Goal: Task Accomplishment & Management: Manage account settings

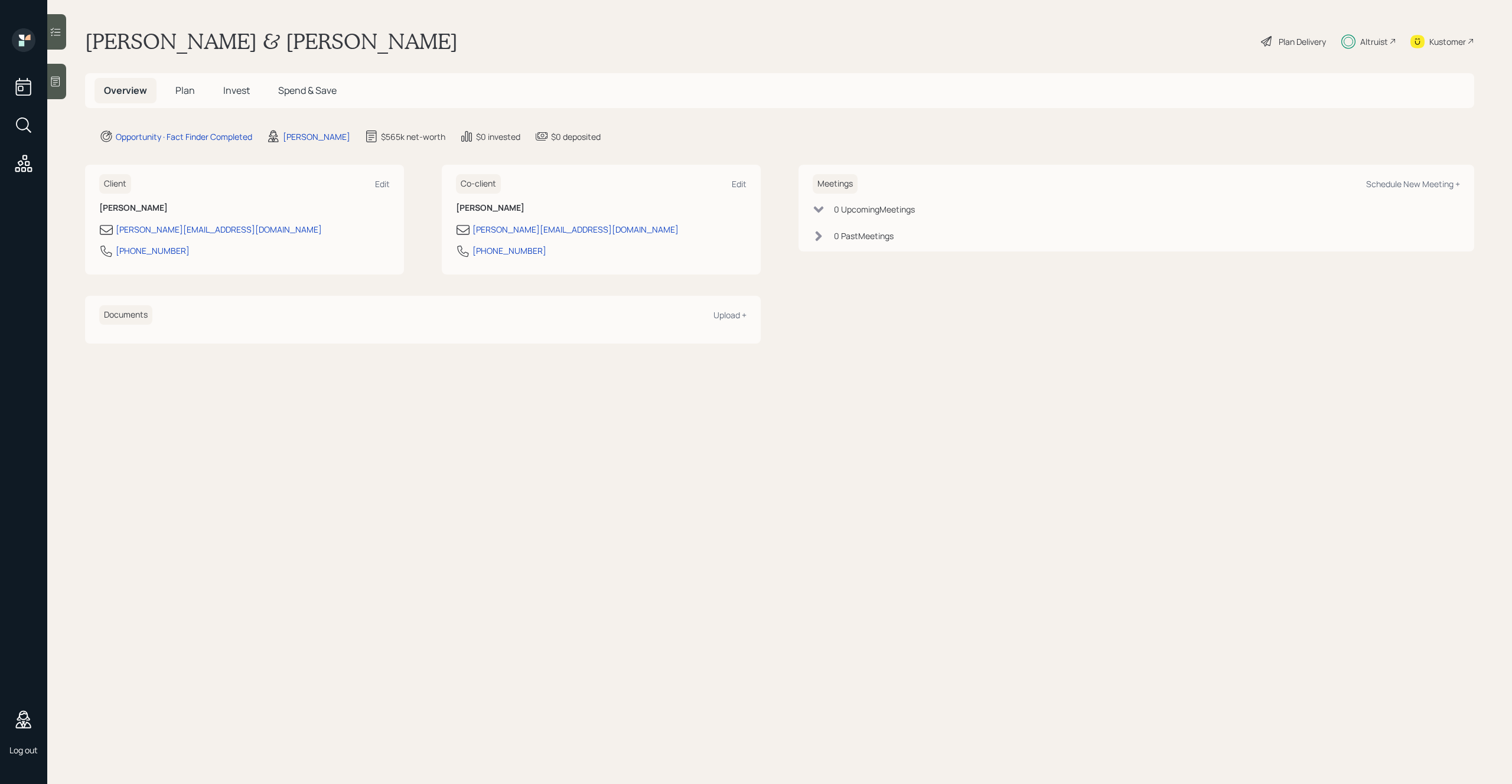
click at [27, 166] on icon at bounding box center [23, 163] width 21 height 21
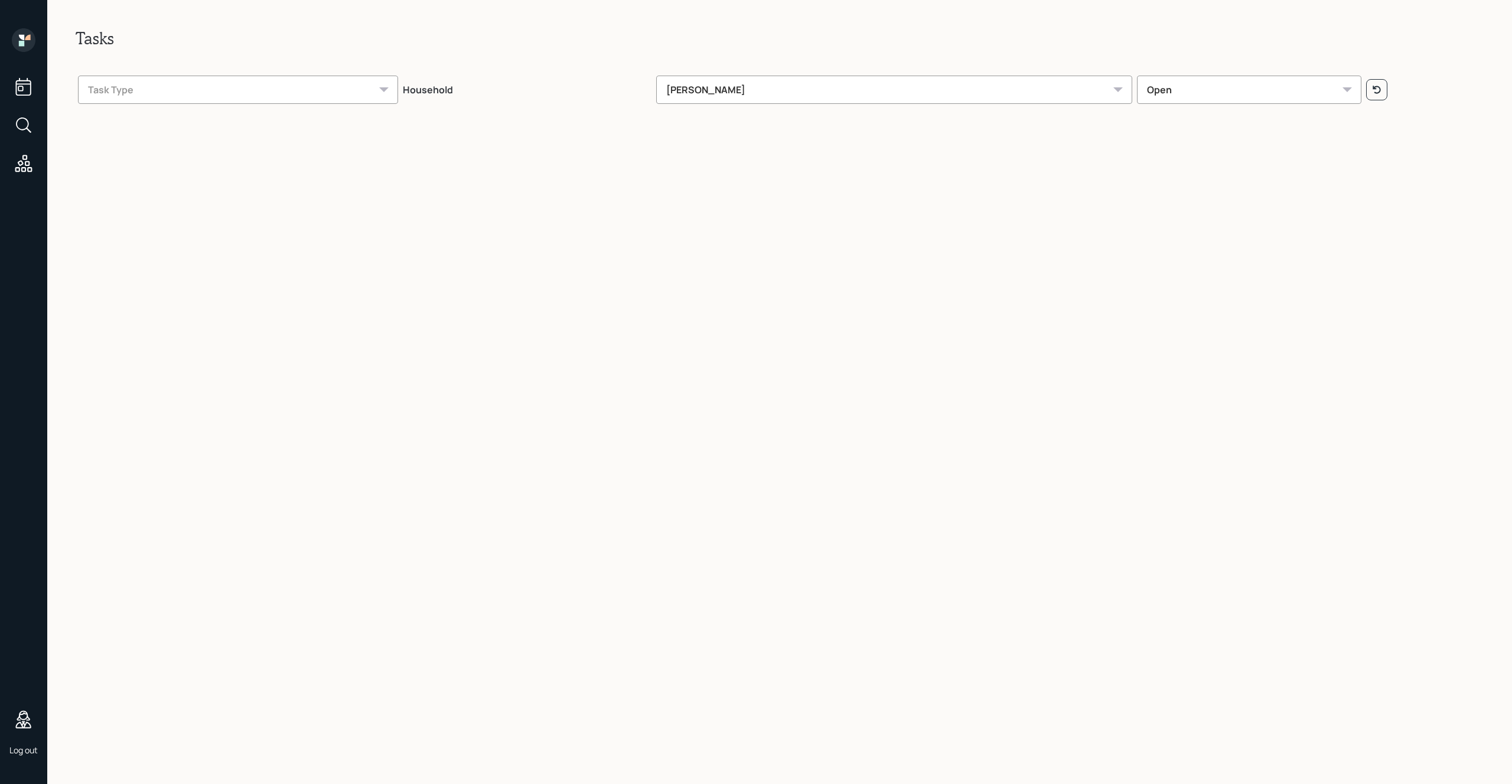
click at [341, 95] on div "Task Type" at bounding box center [238, 90] width 320 height 28
click at [555, 170] on div "Tasks Task Type Household [PERSON_NAME] Open" at bounding box center [779, 392] width 1465 height 784
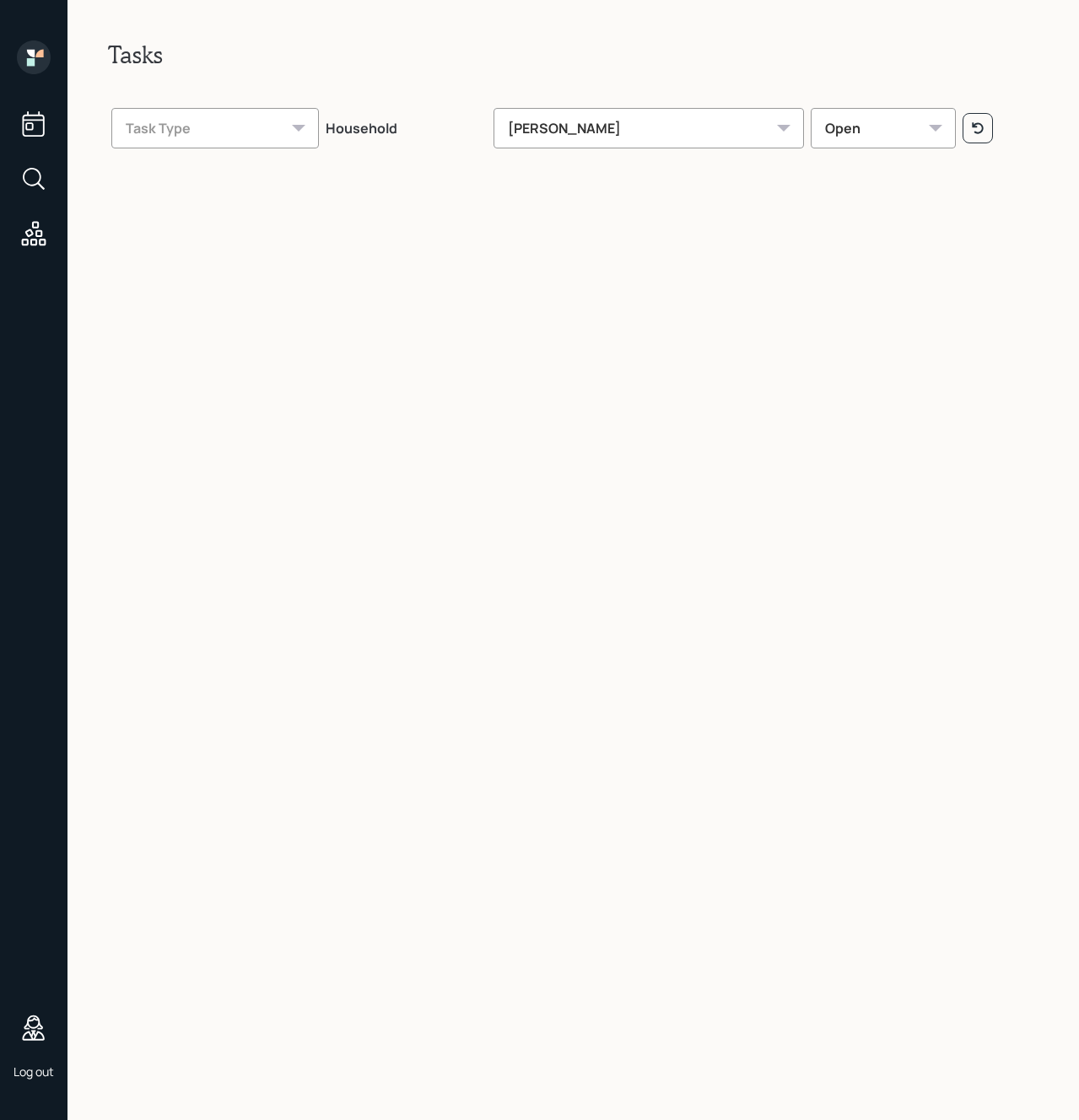
click at [498, 305] on div "Tasks Task Type Household [PERSON_NAME] Open" at bounding box center [573, 560] width 1012 height 1120
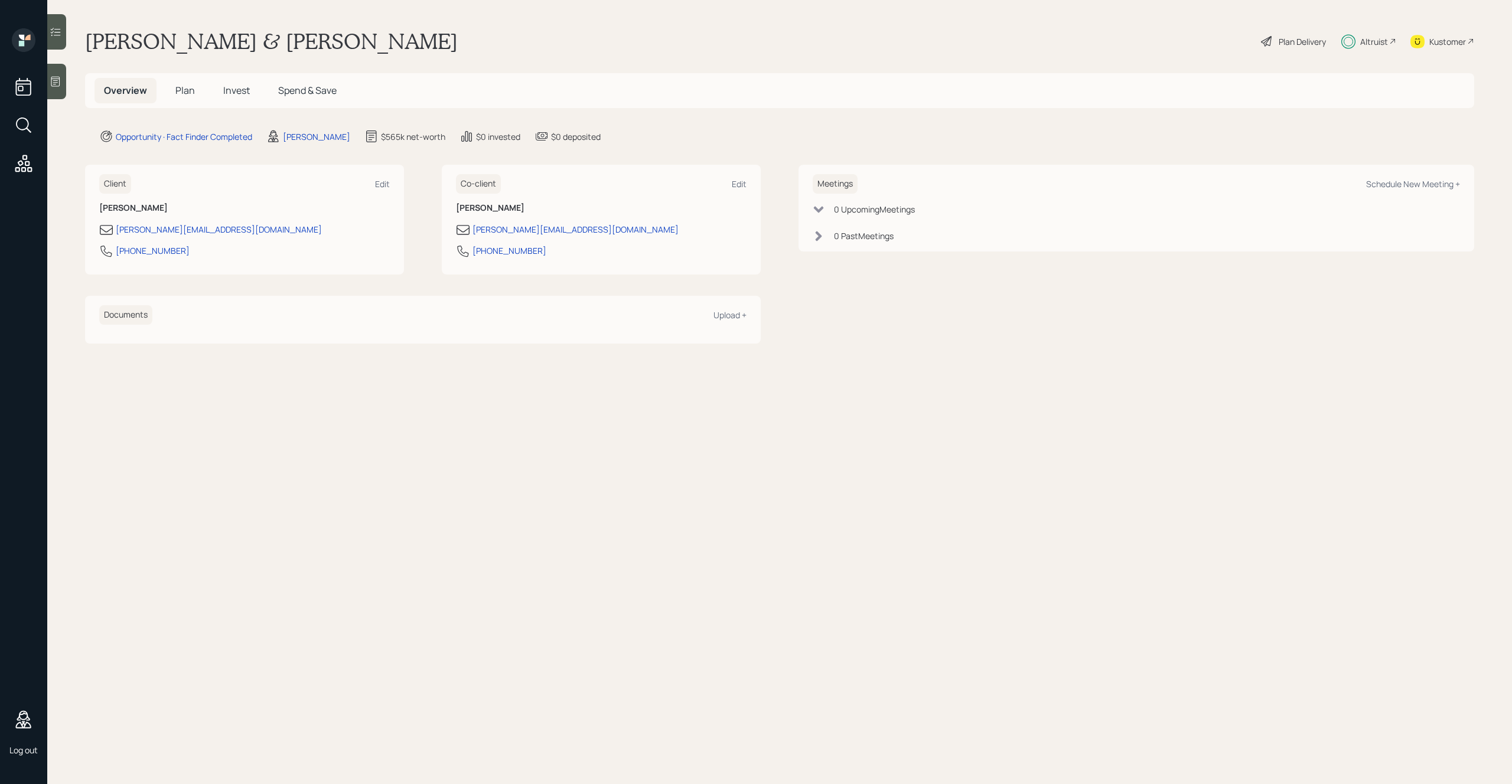
click at [19, 171] on icon at bounding box center [24, 163] width 17 height 17
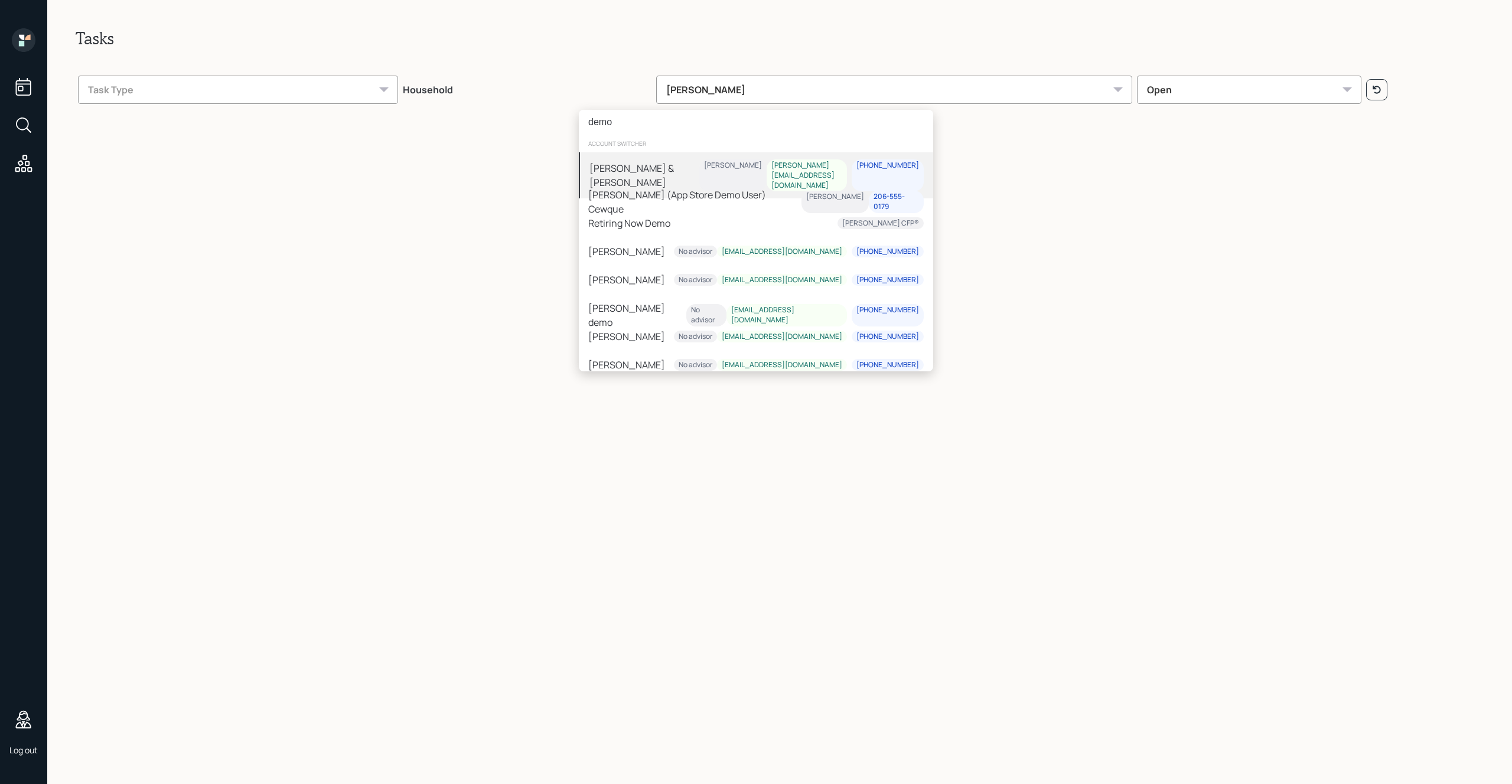
type input "demo"
